Goal: Information Seeking & Learning: Learn about a topic

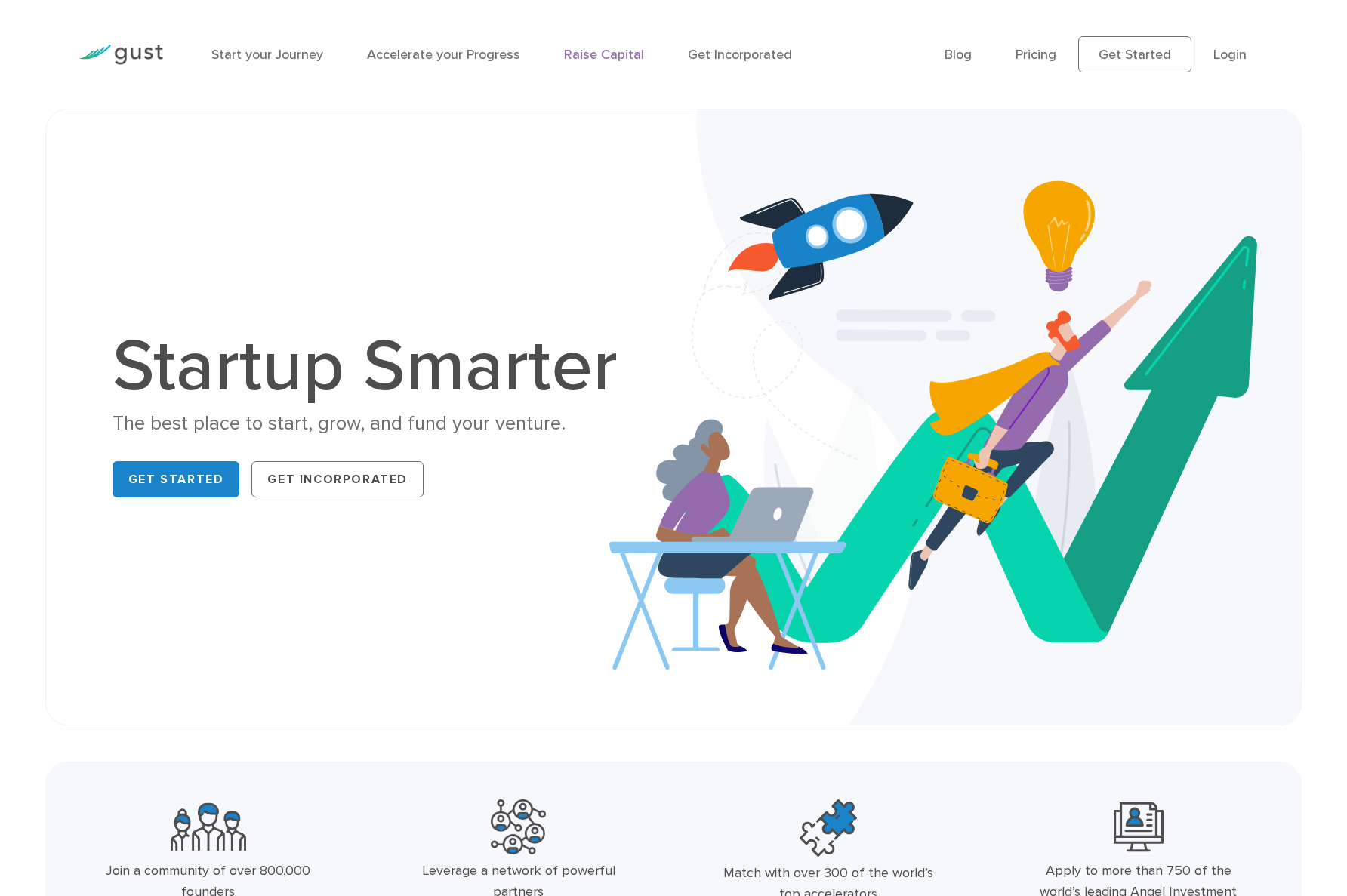
click at [620, 54] on link "Raise Capital" at bounding box center [603, 55] width 80 height 16
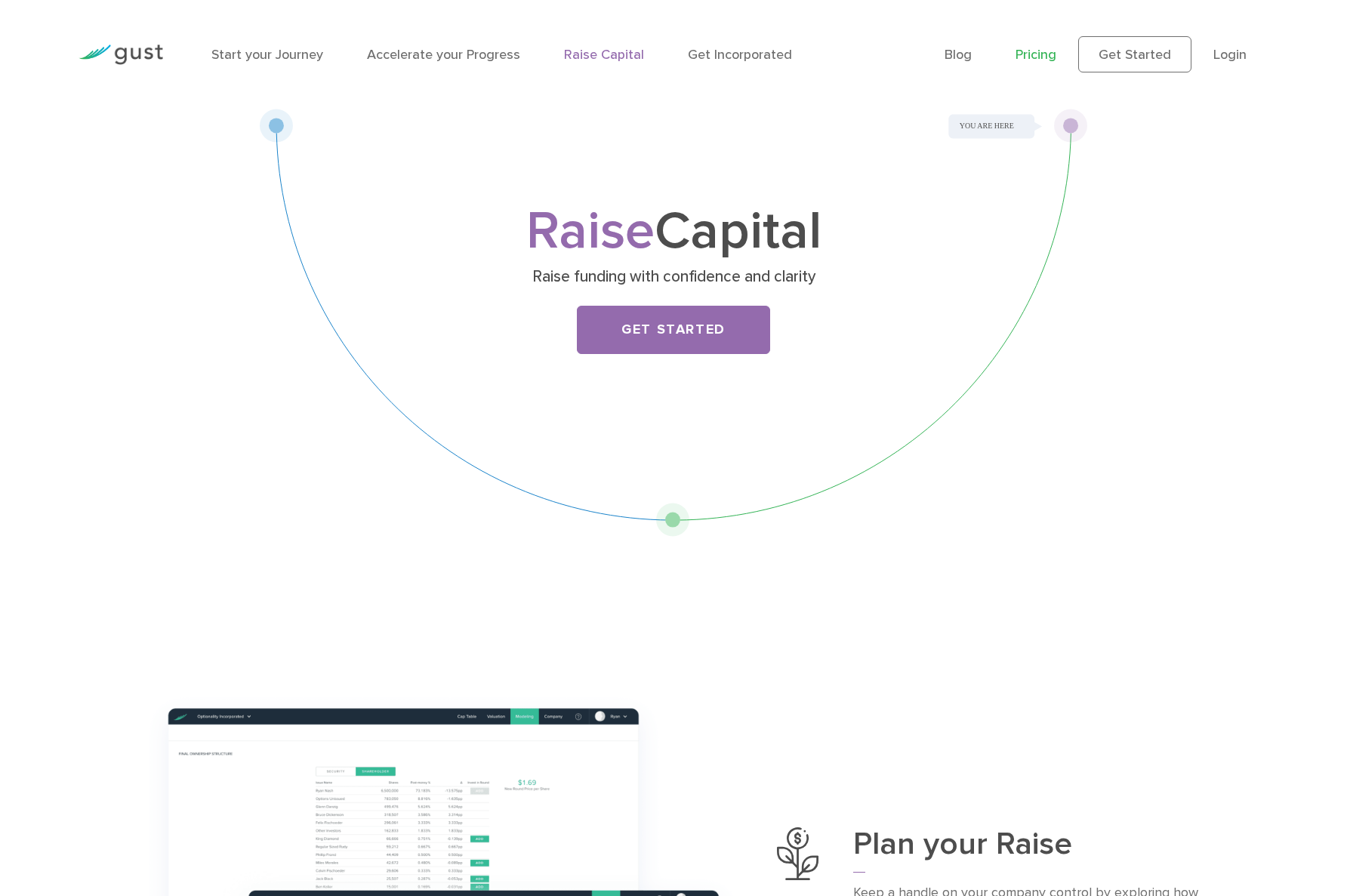
click at [1044, 49] on link "Pricing" at bounding box center [1036, 55] width 41 height 16
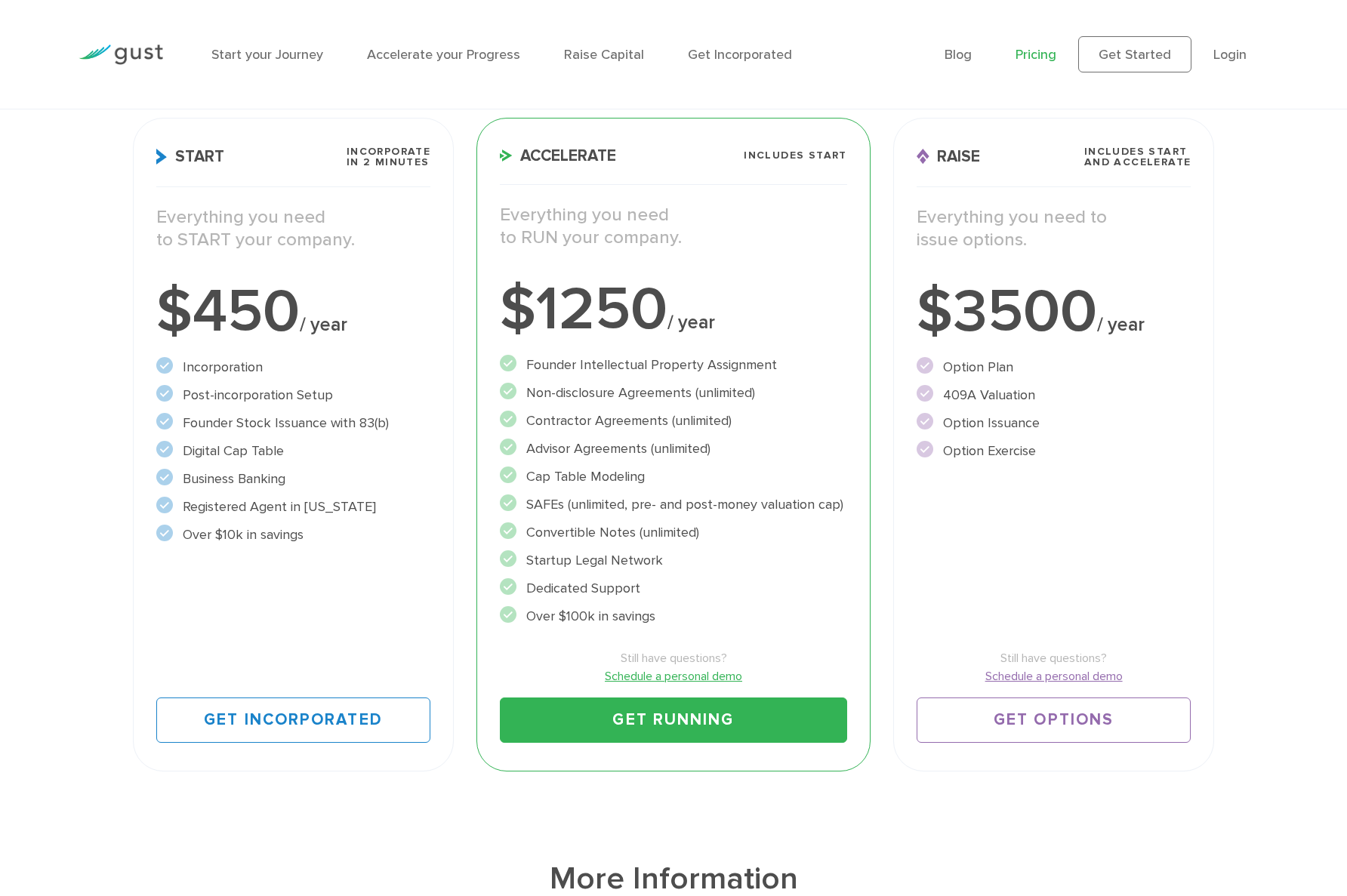
scroll to position [219, 0]
drag, startPoint x: 782, startPoint y: 502, endPoint x: 495, endPoint y: 507, distance: 287.0
click at [495, 507] on div "Accelerate Includes START Everything you need to RUN your company. $1250 / year…" at bounding box center [673, 444] width 394 height 654
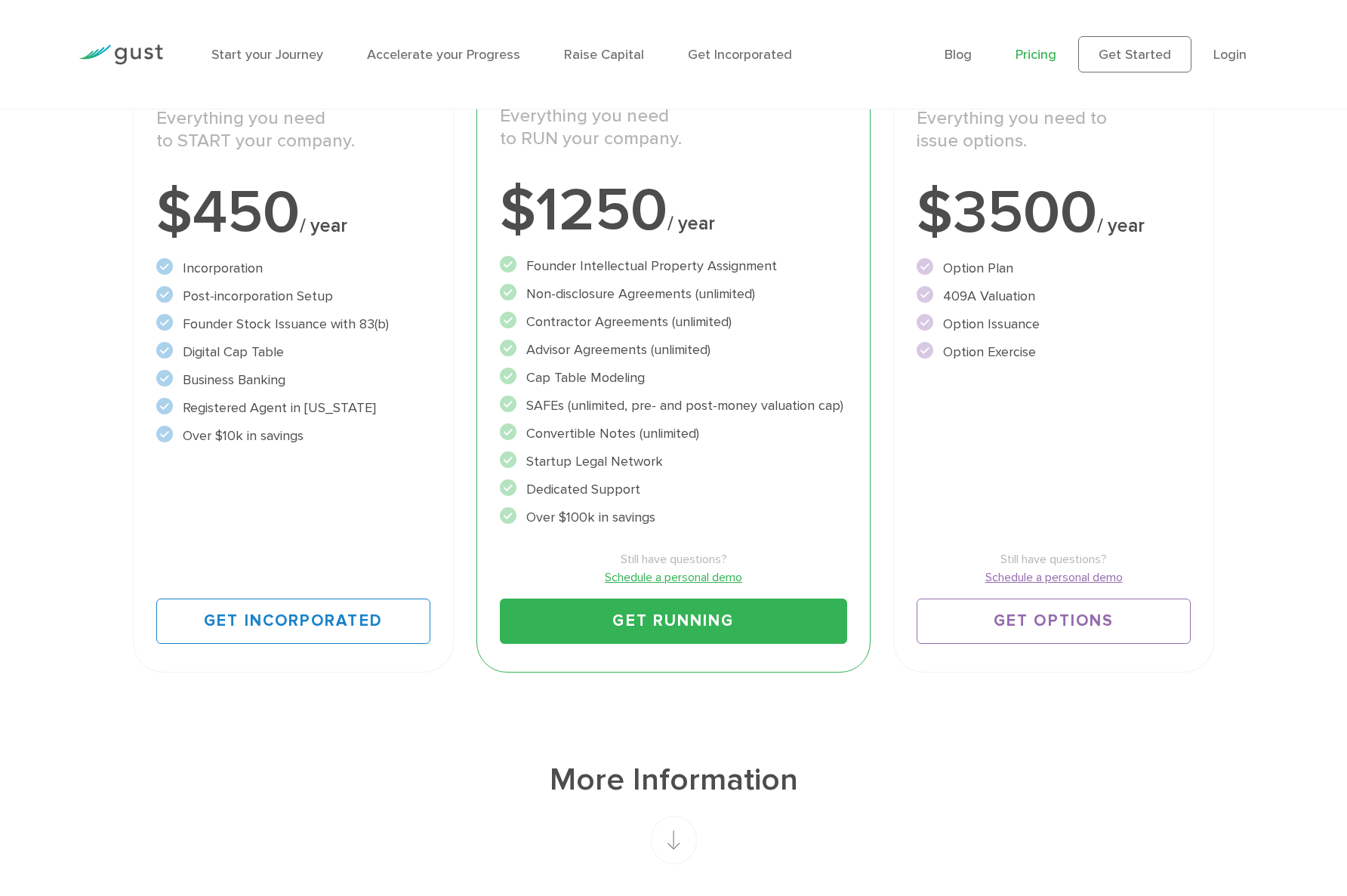
scroll to position [311, 0]
